Goal: Task Accomplishment & Management: Manage account settings

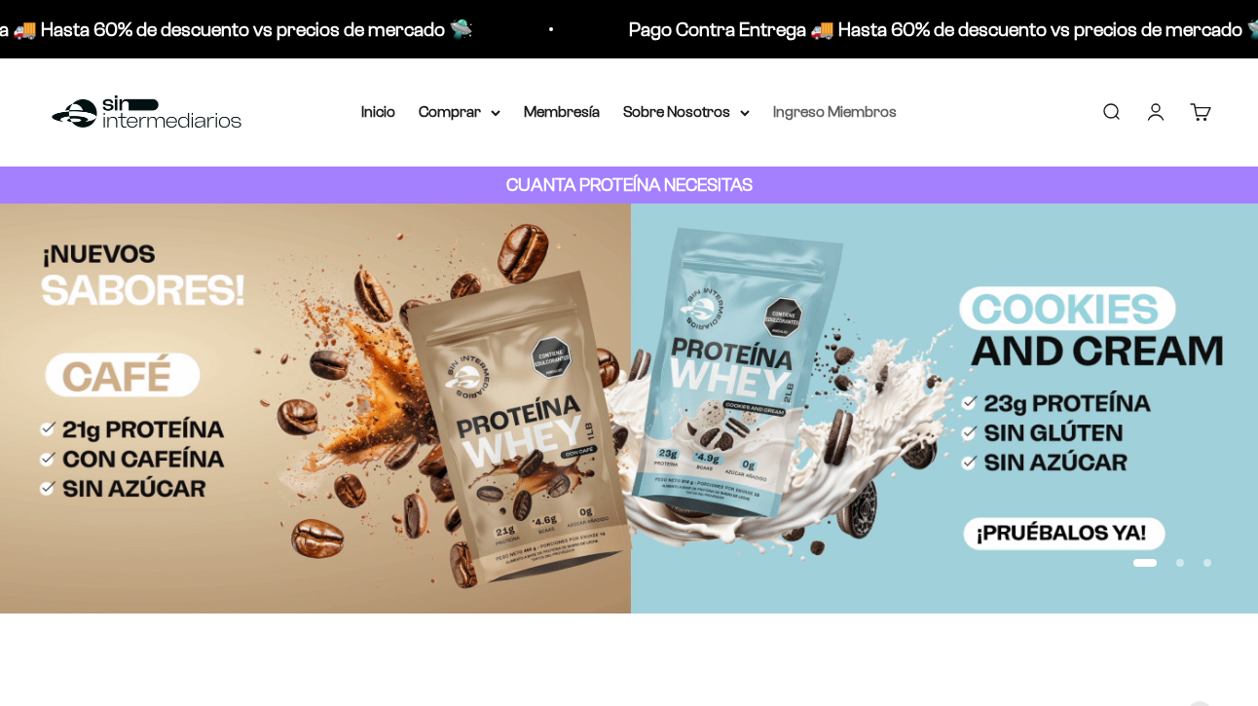
click at [825, 112] on link "Ingreso Miembros" at bounding box center [835, 111] width 124 height 17
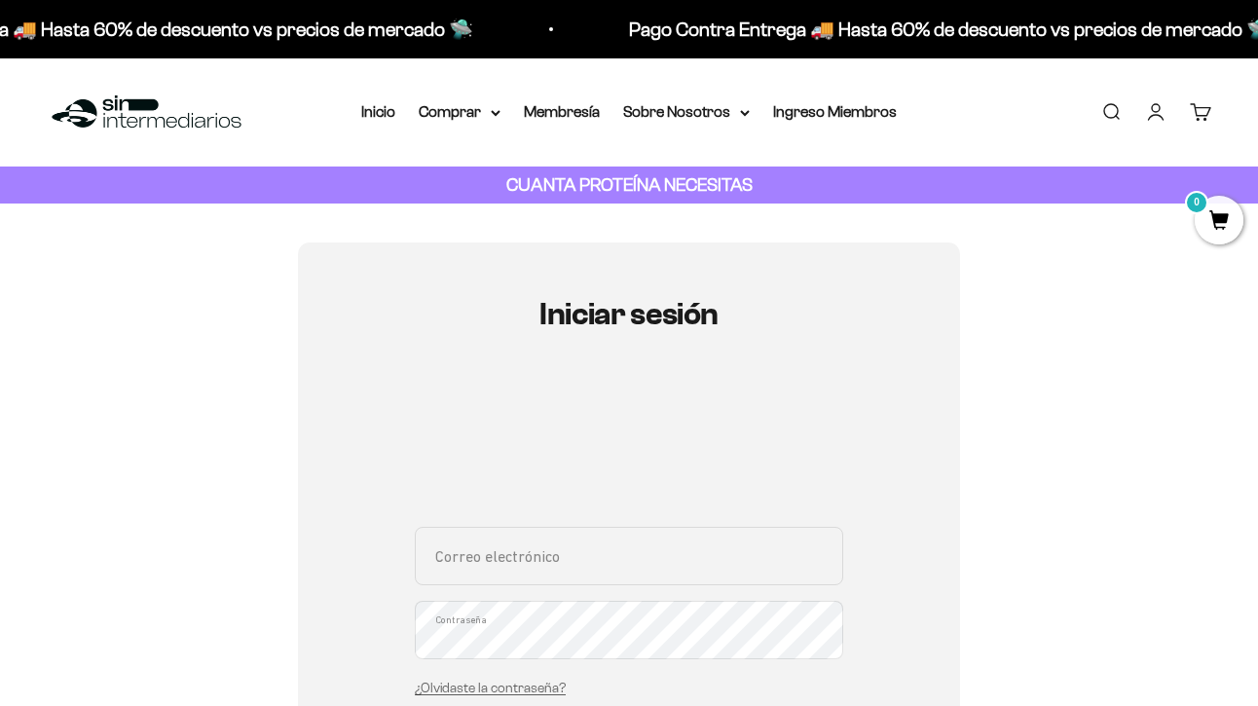
click at [494, 565] on input "Correo electrónico" at bounding box center [629, 556] width 428 height 58
type input "sierrarochels@hotmail.com"
click at [870, 561] on div "Iniciar sesión sierrarochels@hotmail.com Correo electrónico Contraseña ¿Olvidas…" at bounding box center [629, 611] width 662 height 739
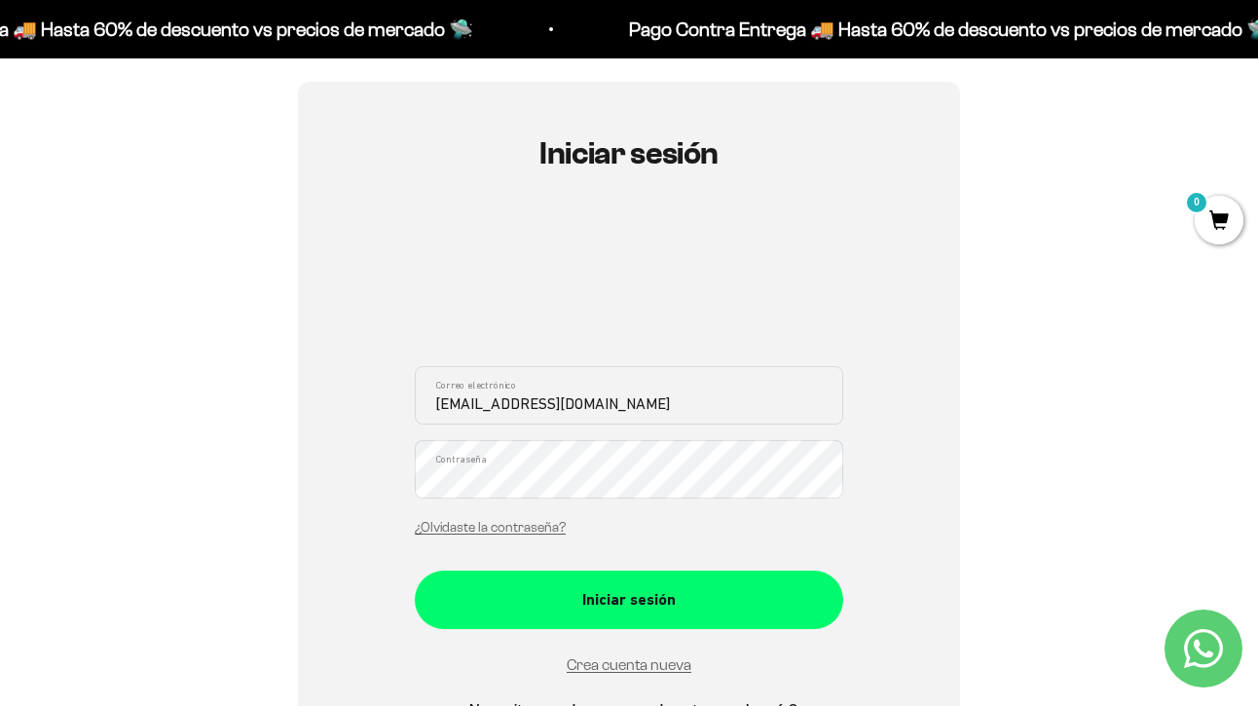
scroll to position [195, 0]
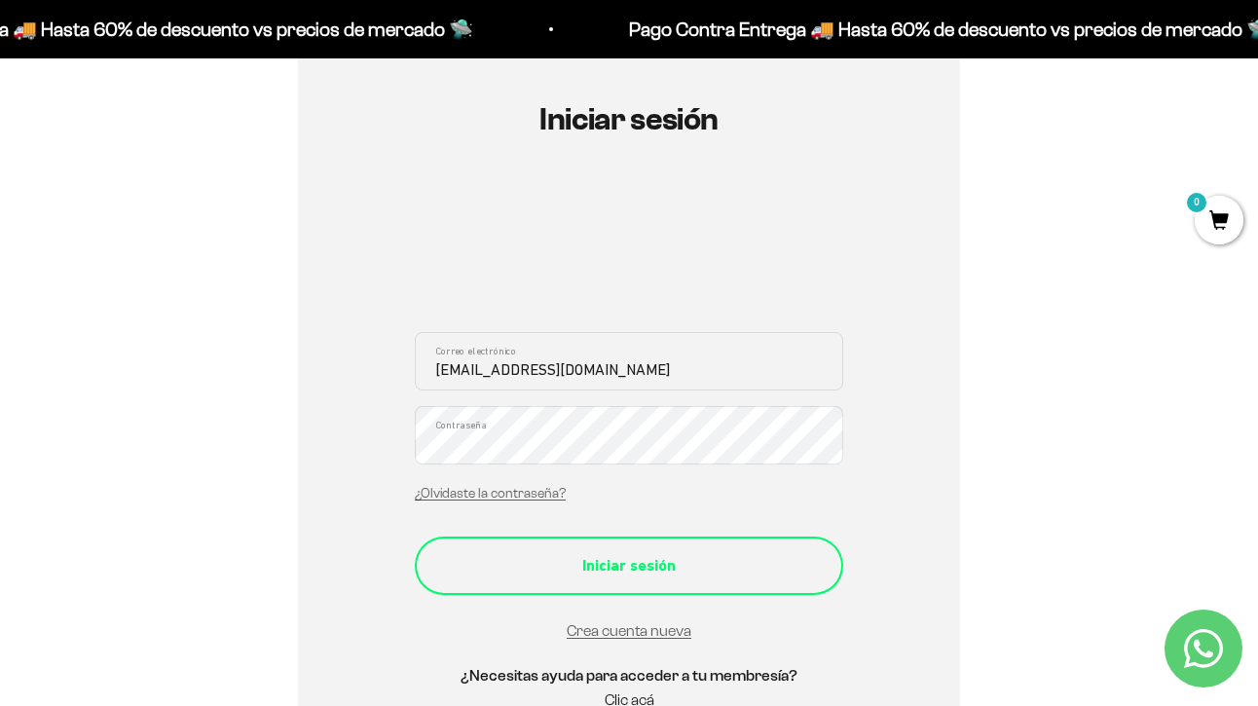
click at [569, 574] on div "Iniciar sesión" at bounding box center [629, 565] width 351 height 25
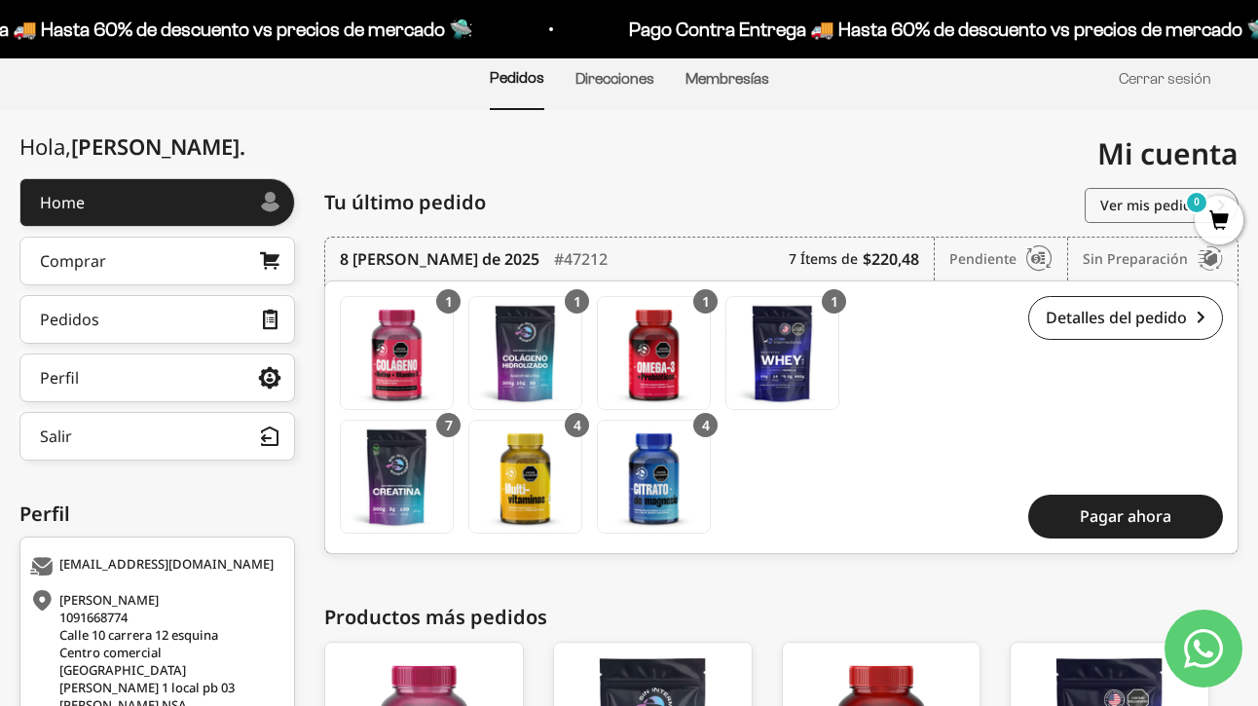
scroll to position [195, 0]
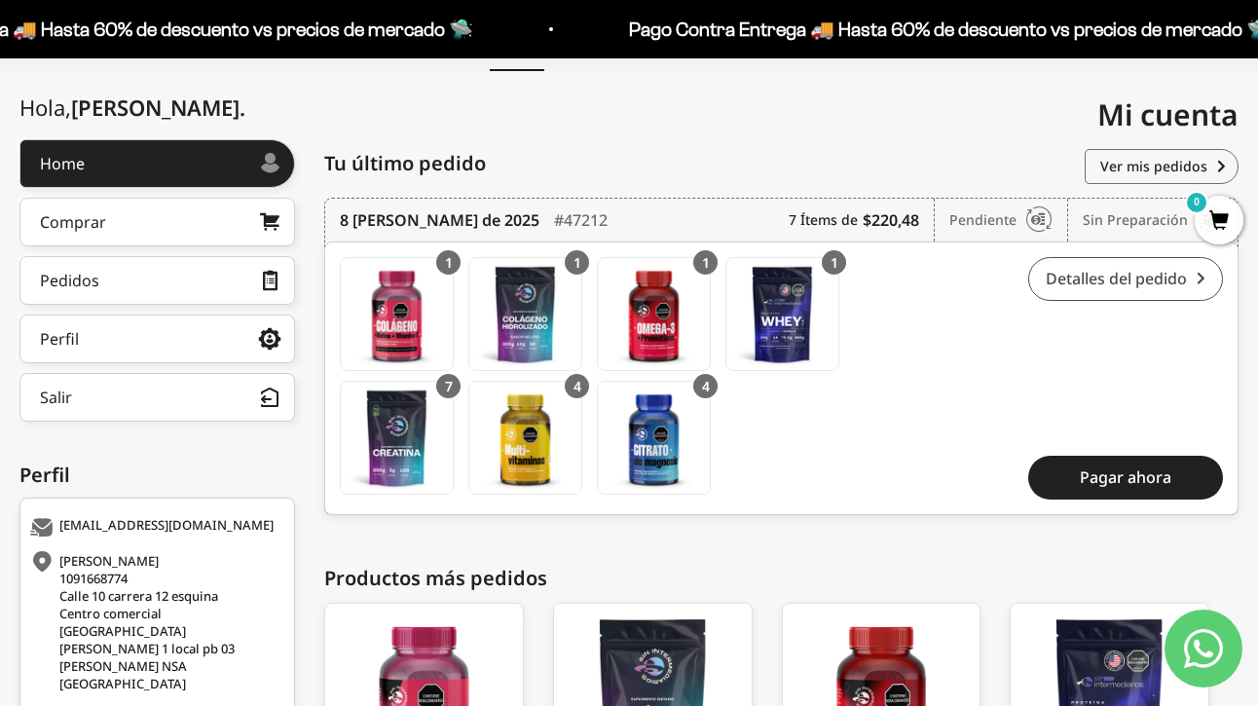
click at [1148, 275] on link "Detalles del pedido" at bounding box center [1125, 279] width 195 height 44
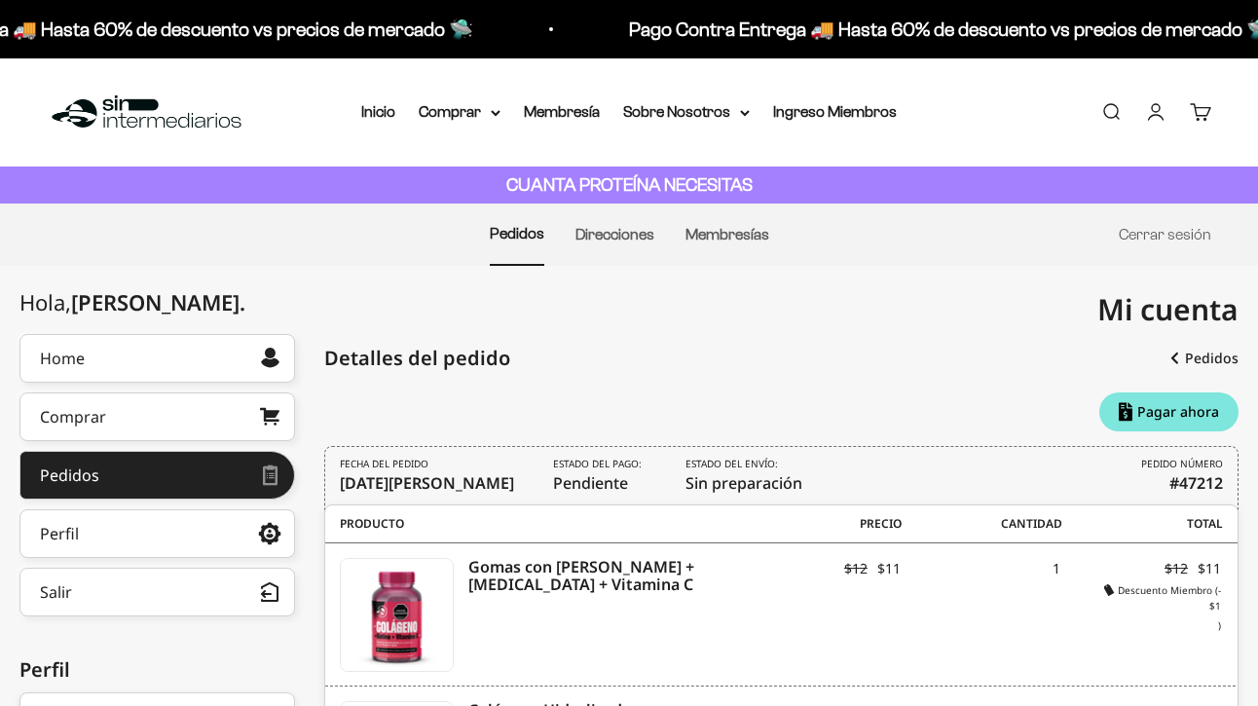
click at [920, 605] on div "Gomas con Colageno + Biotina + Vitamina C Descuento Miembro (- $45,000 Miembro …" at bounding box center [780, 614] width 910 height 143
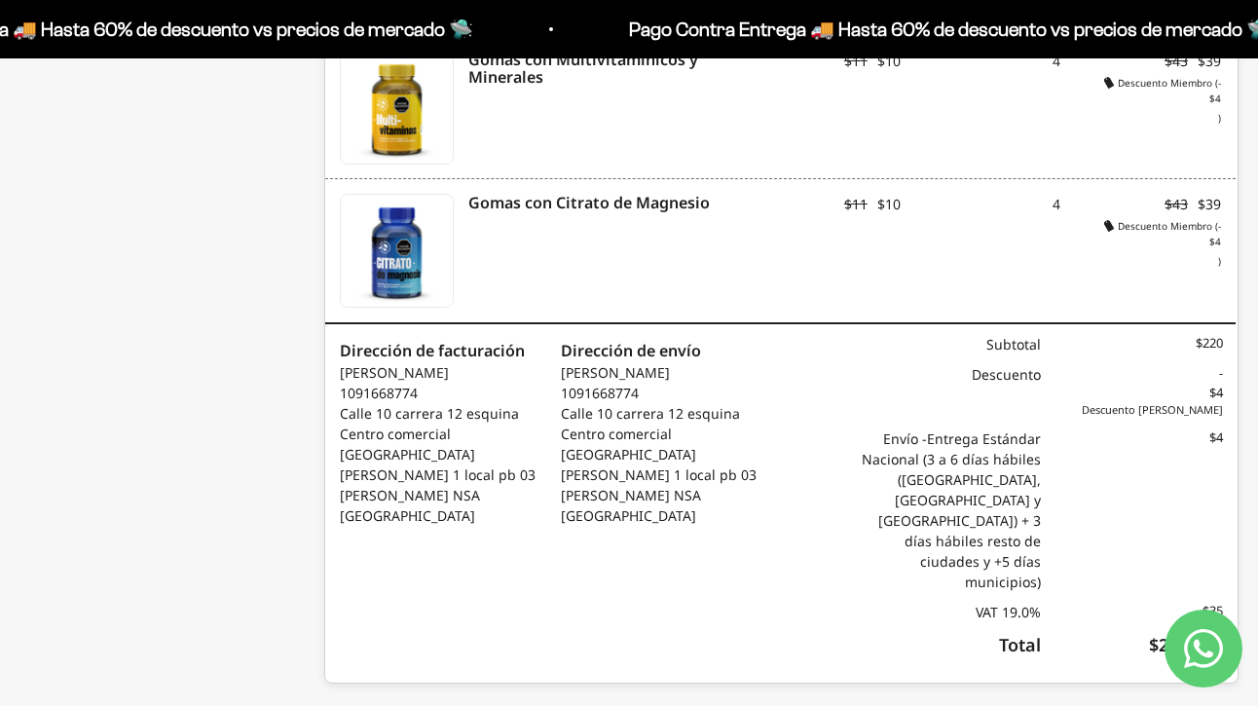
scroll to position [1220, 0]
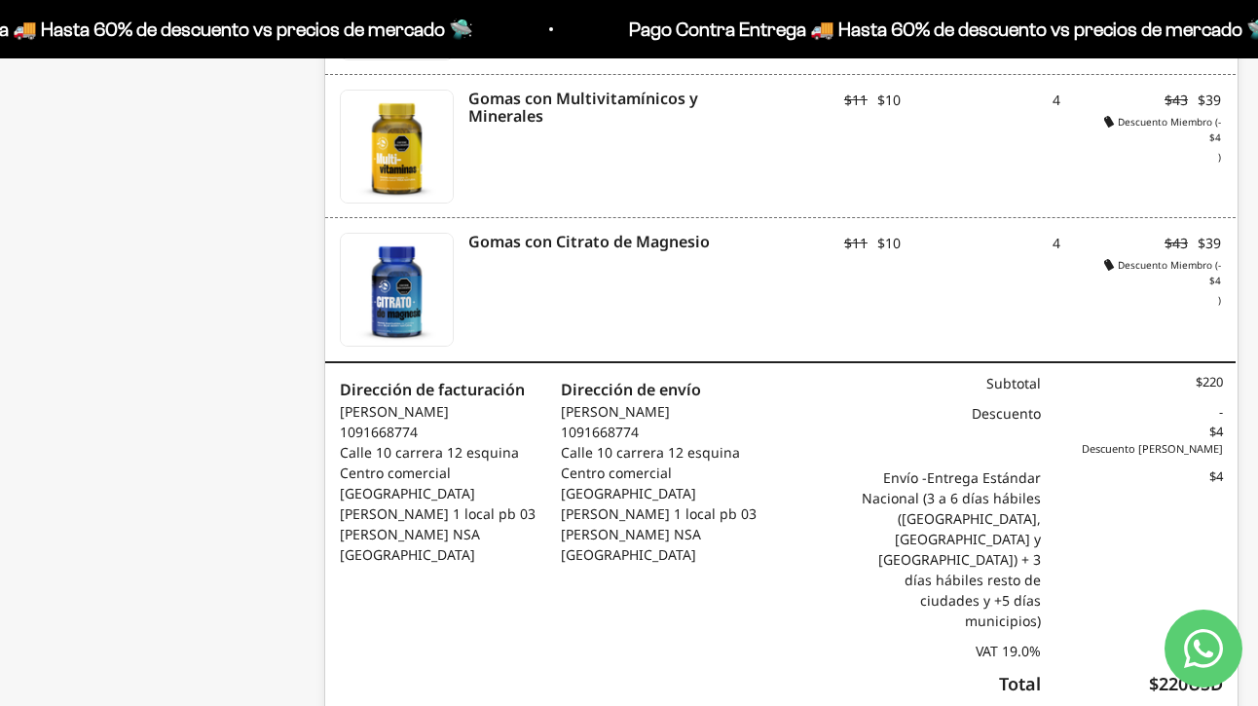
click at [829, 572] on div "Producto SKU Precio Cantidad Total Gomas con Colageno + Biotina + Vitamina C De…" at bounding box center [781, 3] width 914 height 1438
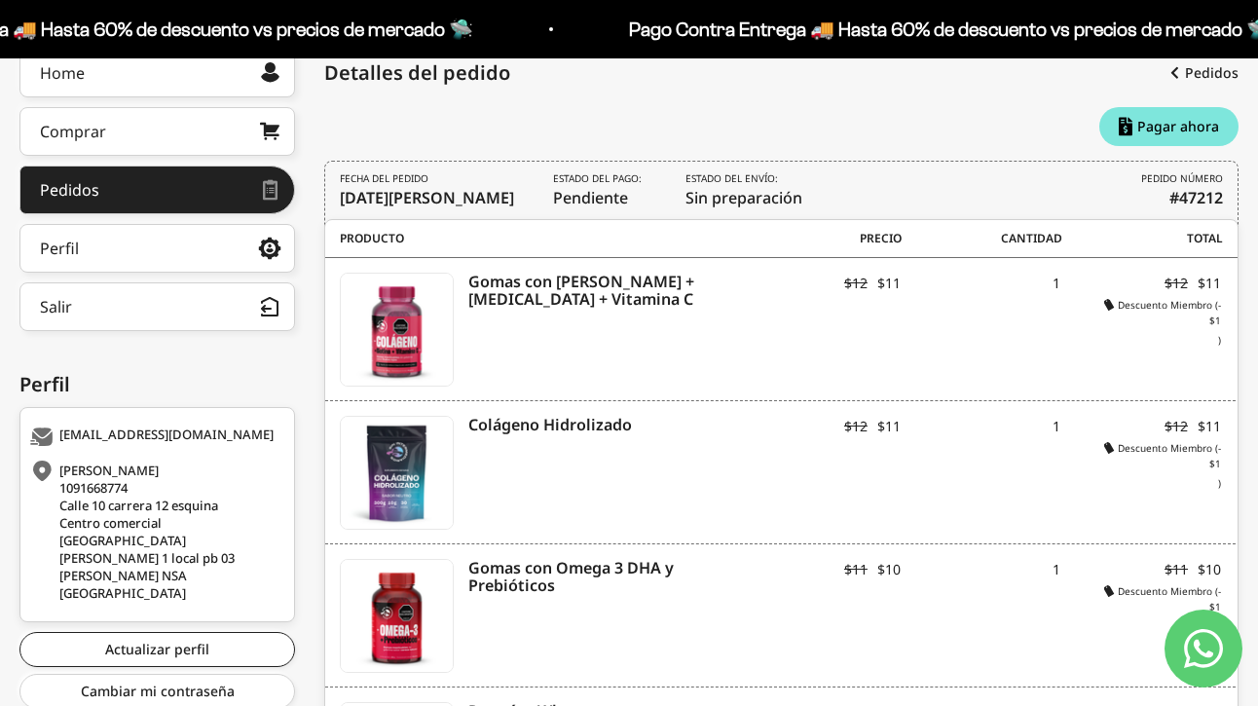
scroll to position [246, 0]
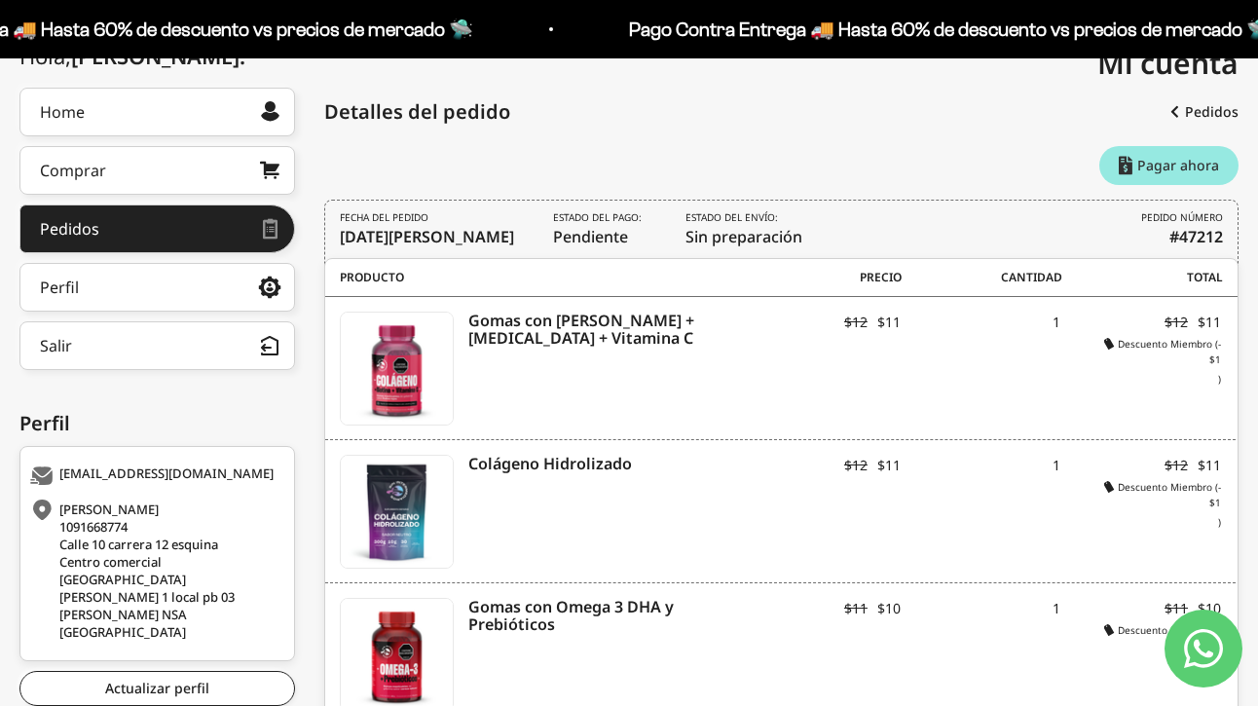
click at [1170, 176] on link "Pagar ahora" at bounding box center [1168, 165] width 139 height 39
